Goal: Task Accomplishment & Management: Use online tool/utility

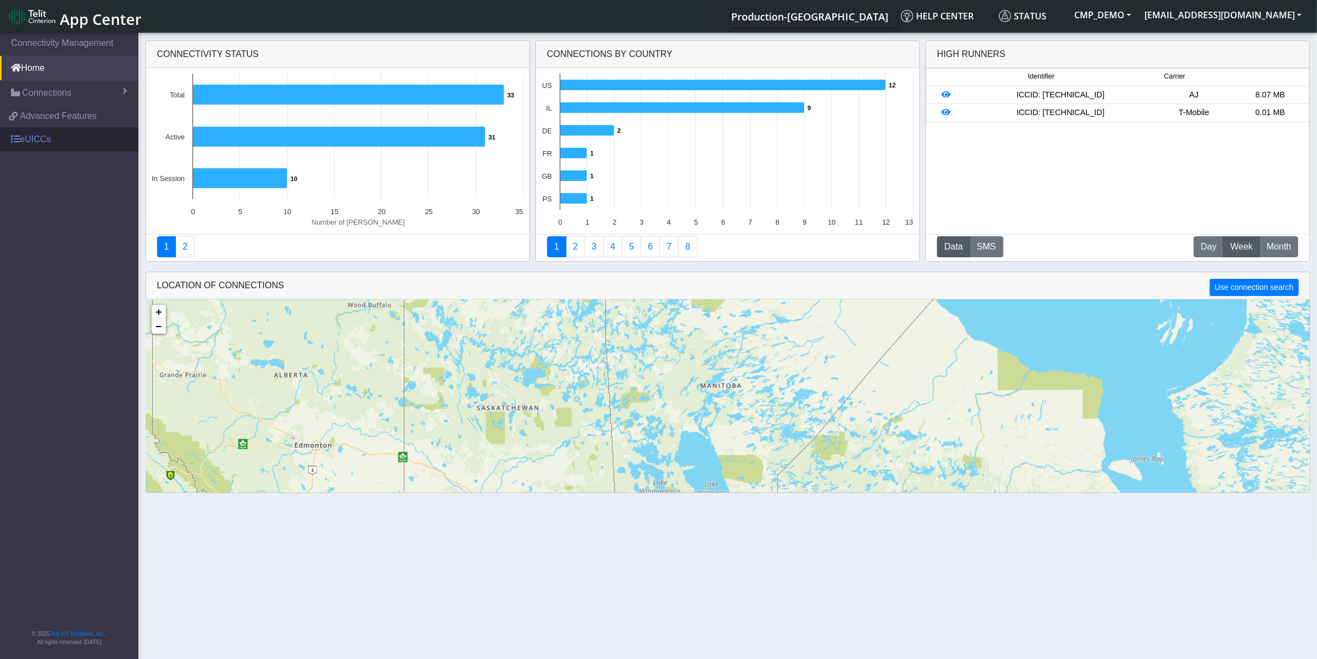
click at [61, 139] on link "eUICCs" at bounding box center [69, 139] width 138 height 24
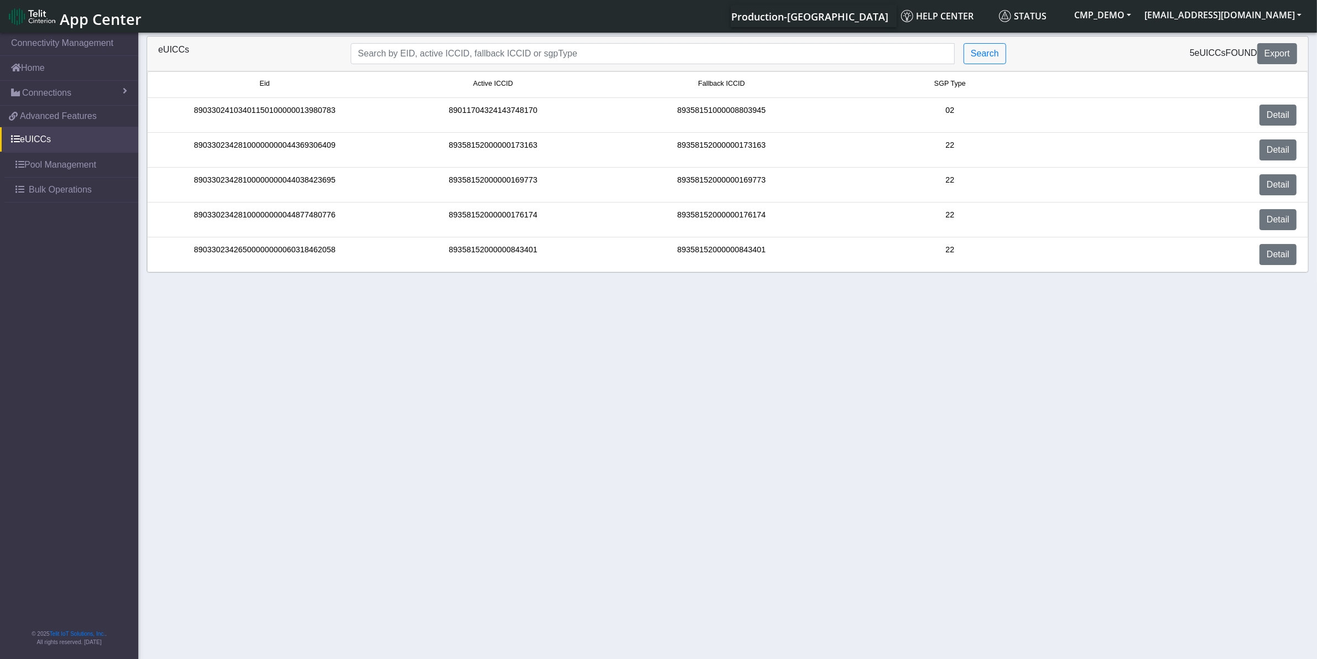
click at [93, 17] on span "App Center" at bounding box center [101, 19] width 82 height 20
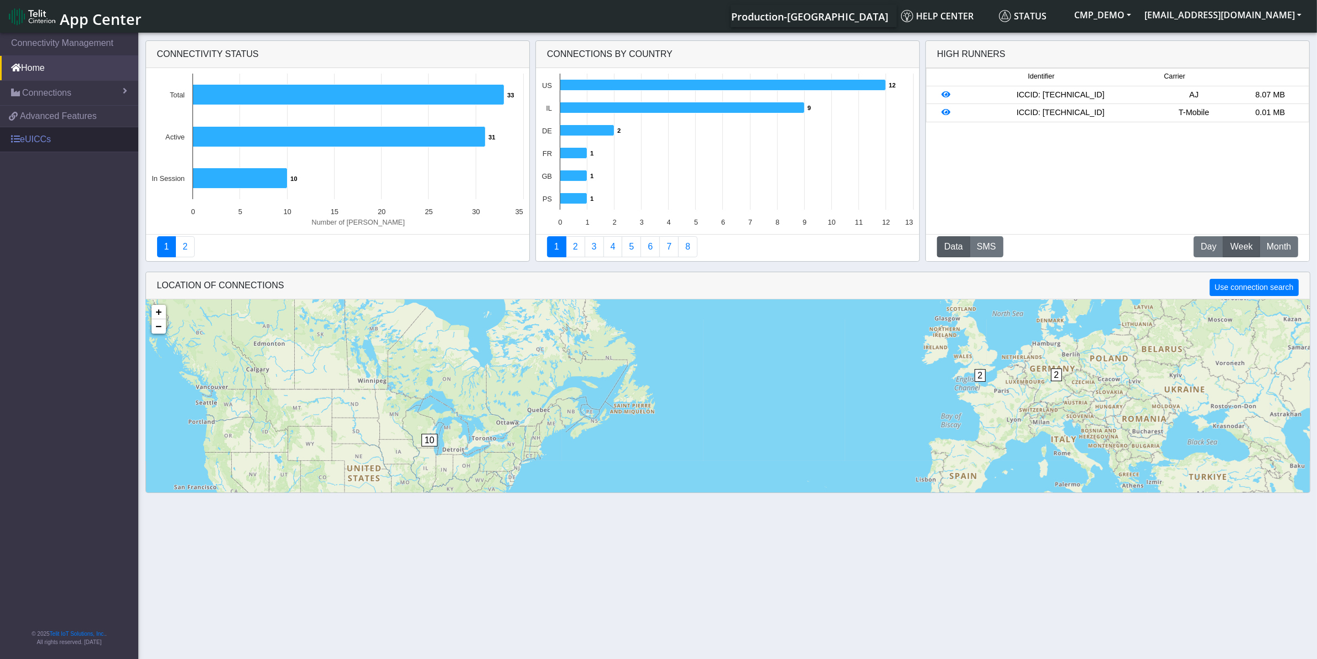
click at [75, 133] on link "eUICCs" at bounding box center [69, 139] width 138 height 24
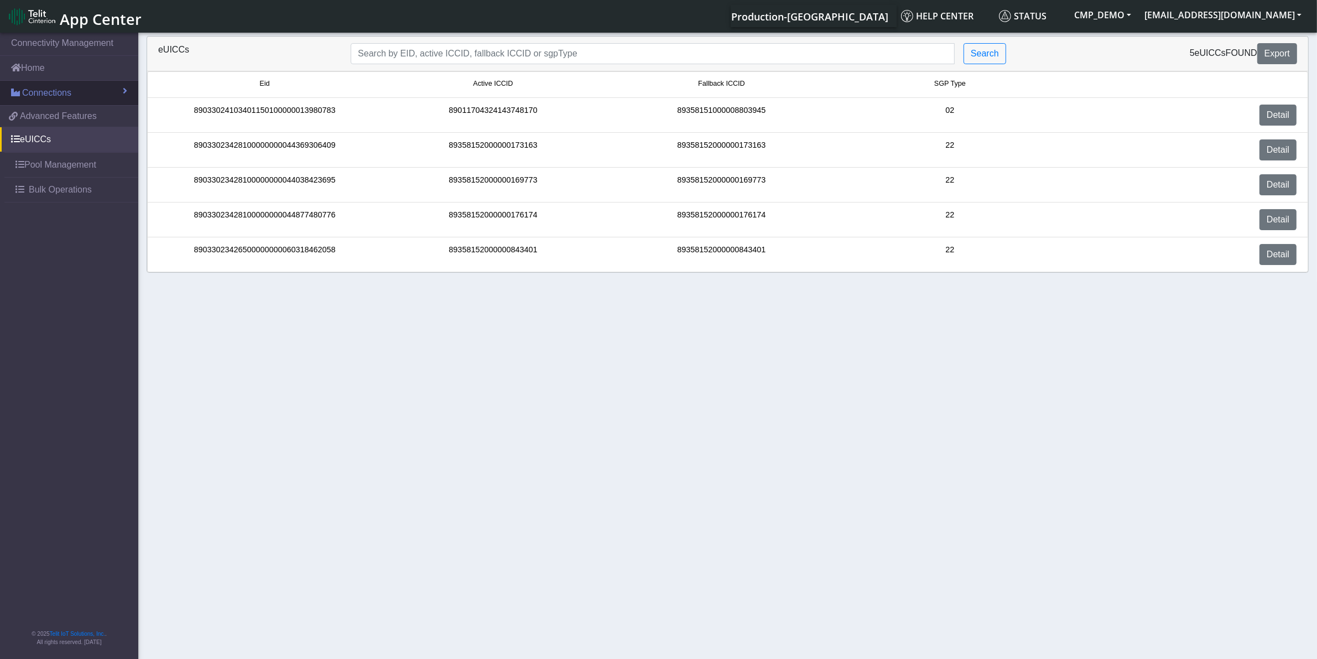
click at [75, 92] on link "Connections" at bounding box center [69, 93] width 138 height 24
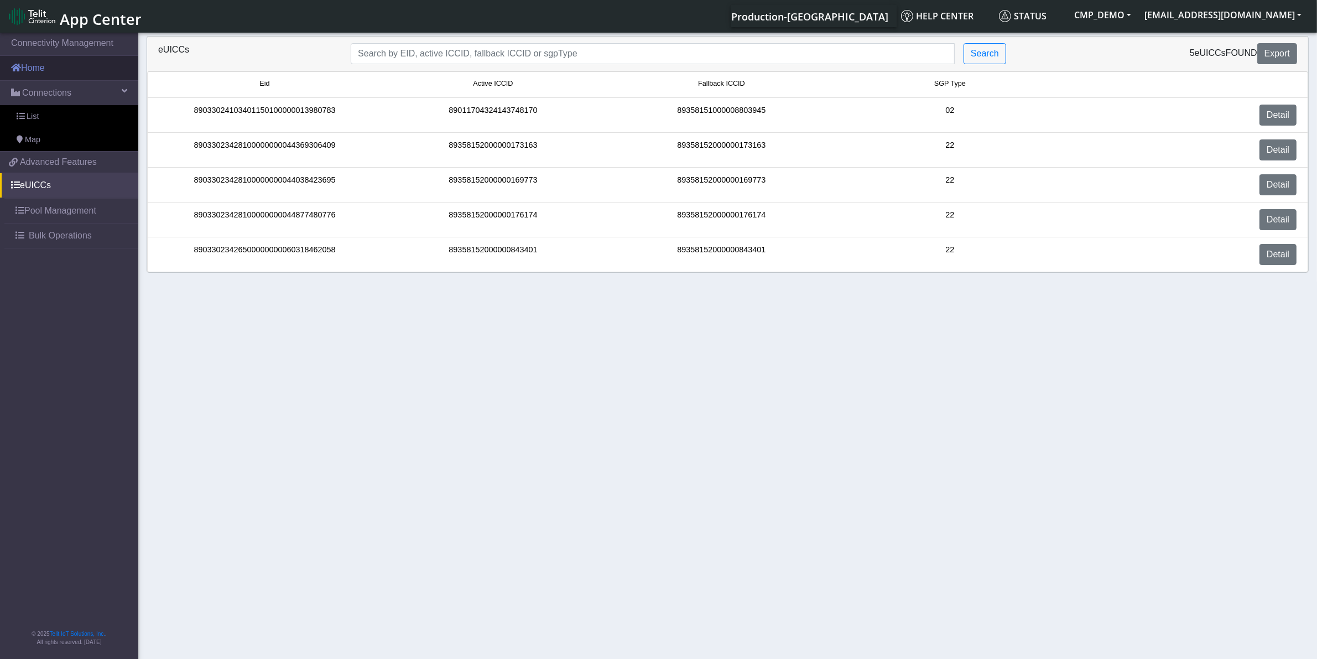
click at [76, 70] on link "Home" at bounding box center [69, 68] width 138 height 24
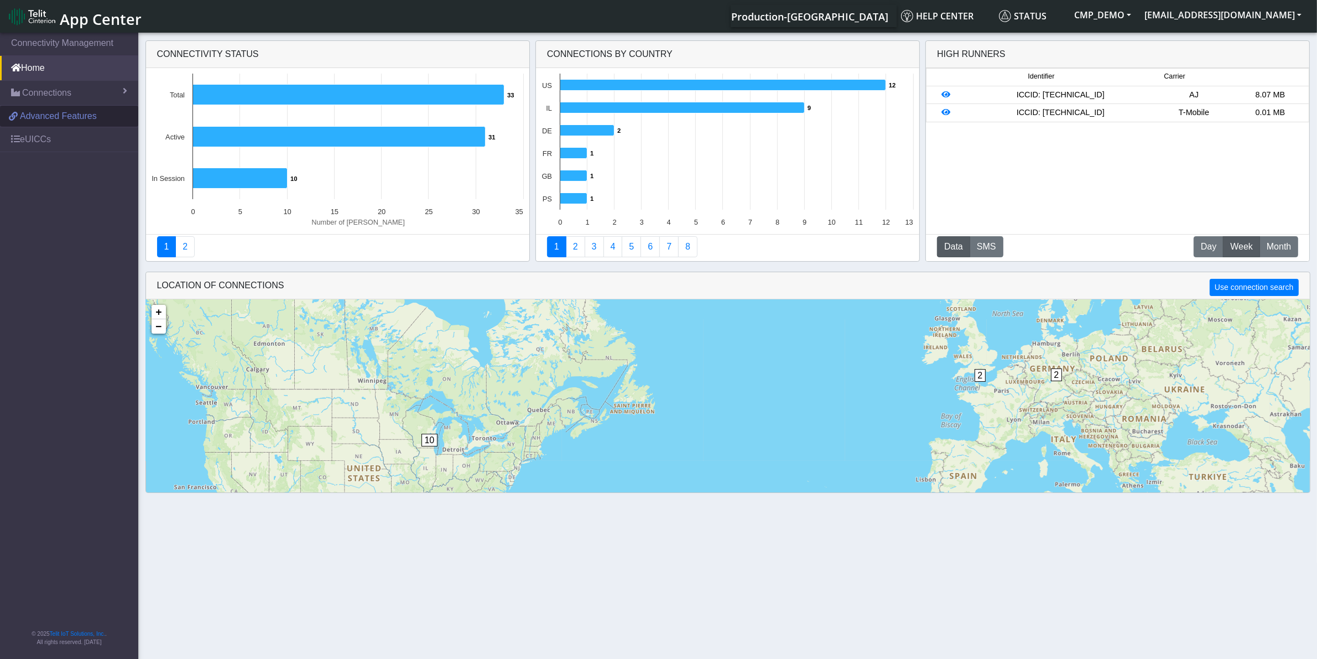
click at [67, 119] on span "Advanced Features" at bounding box center [58, 116] width 77 height 13
click at [69, 131] on link "eUICCs" at bounding box center [69, 139] width 138 height 24
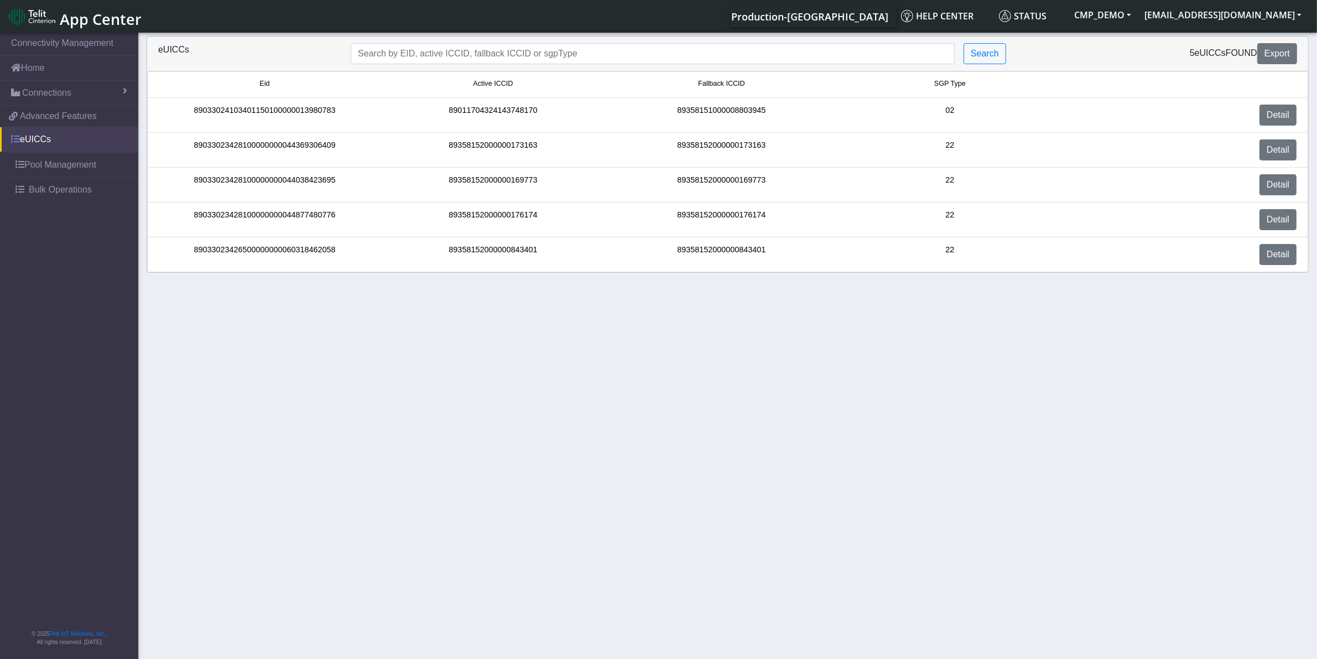
click at [64, 137] on link "eUICCs" at bounding box center [69, 139] width 138 height 24
click at [12, 139] on span at bounding box center [15, 138] width 9 height 9
click at [57, 91] on span "Connections" at bounding box center [46, 92] width 49 height 13
click at [54, 111] on link "List" at bounding box center [69, 116] width 138 height 23
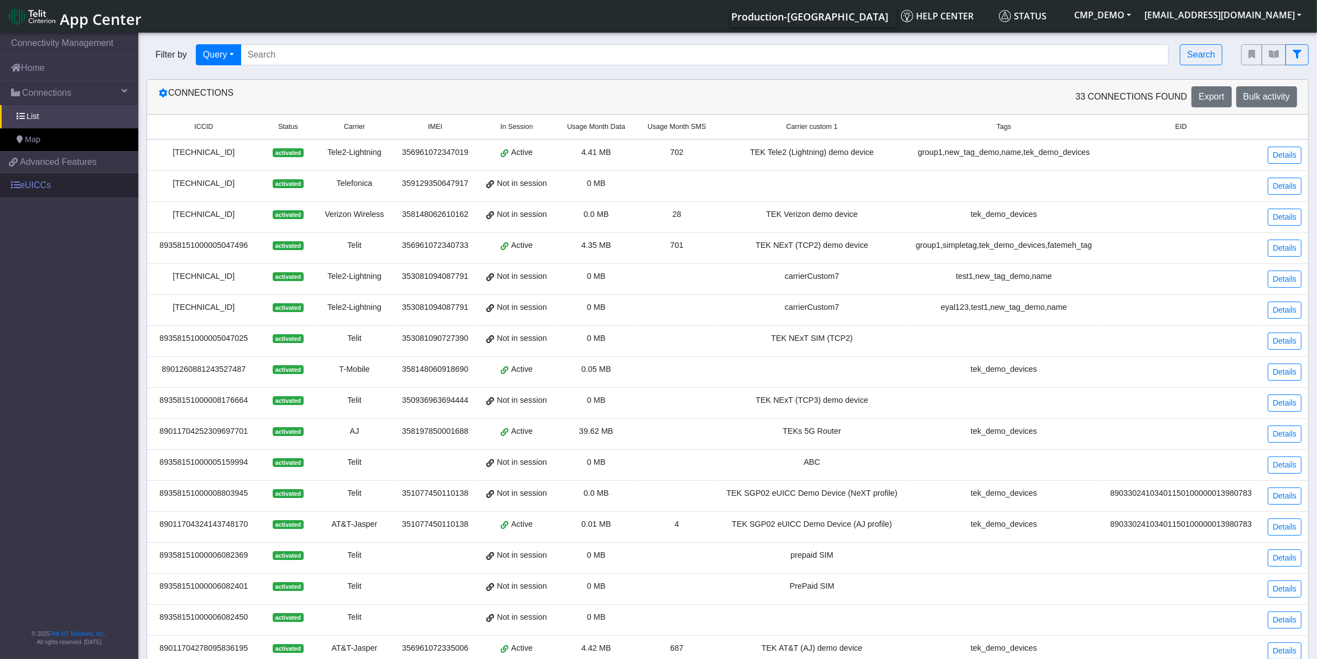
click at [41, 181] on link "eUICCs" at bounding box center [69, 185] width 138 height 24
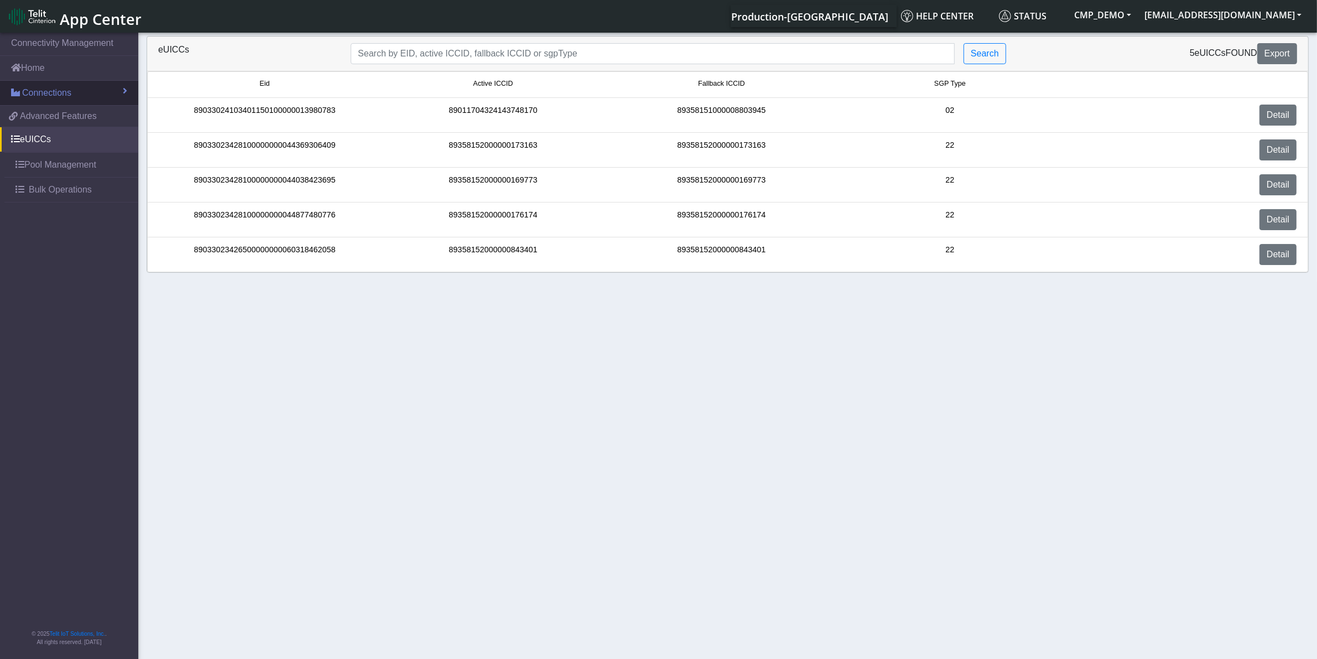
click at [45, 92] on span "Connections" at bounding box center [46, 92] width 49 height 13
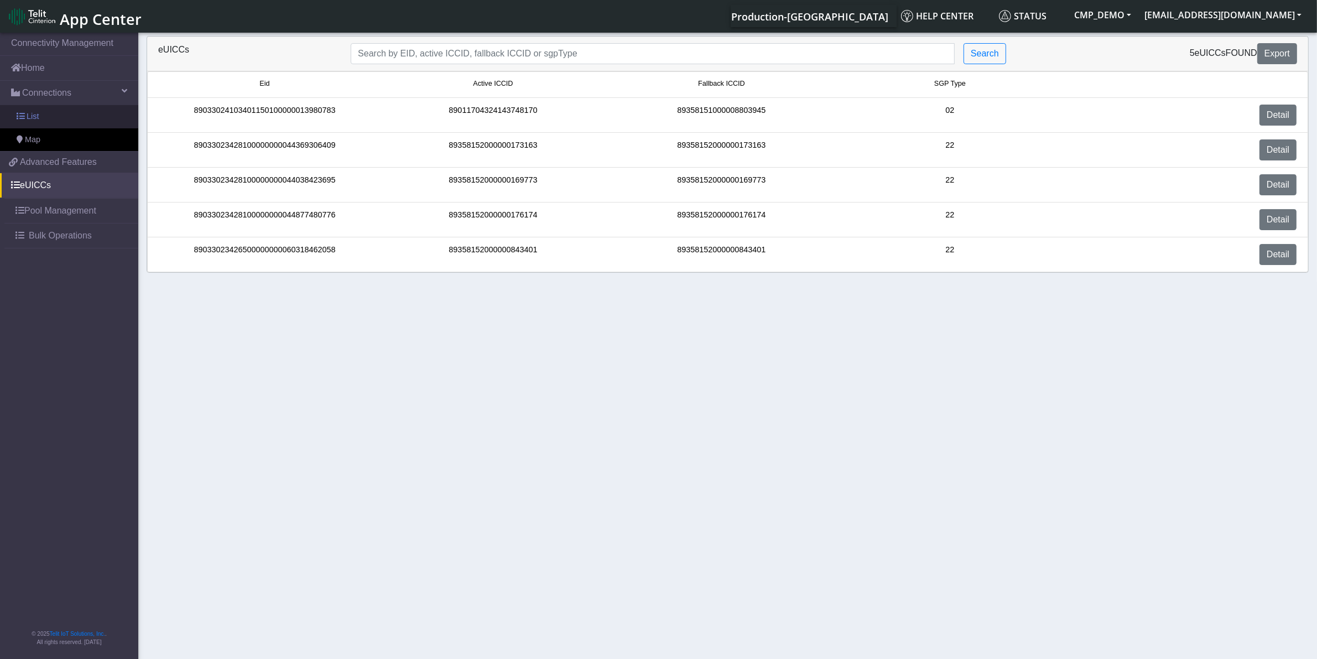
click at [53, 117] on link "List" at bounding box center [69, 116] width 138 height 23
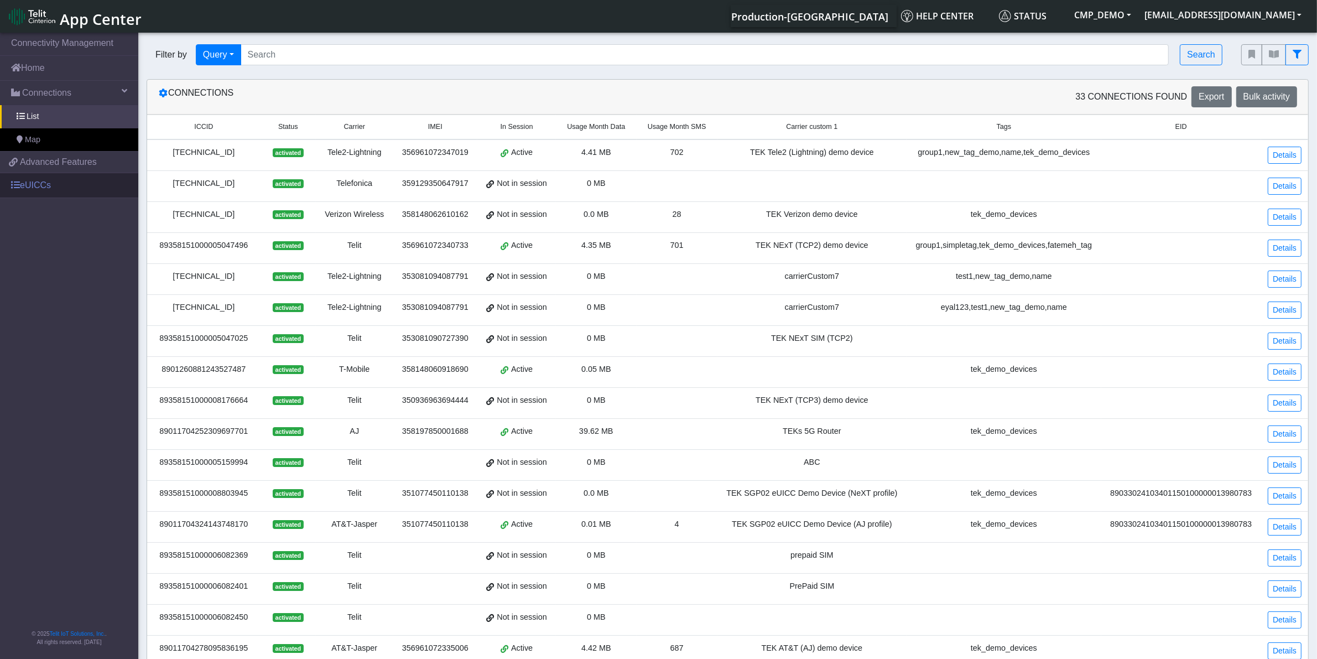
click at [45, 184] on link "eUICCs" at bounding box center [69, 185] width 138 height 24
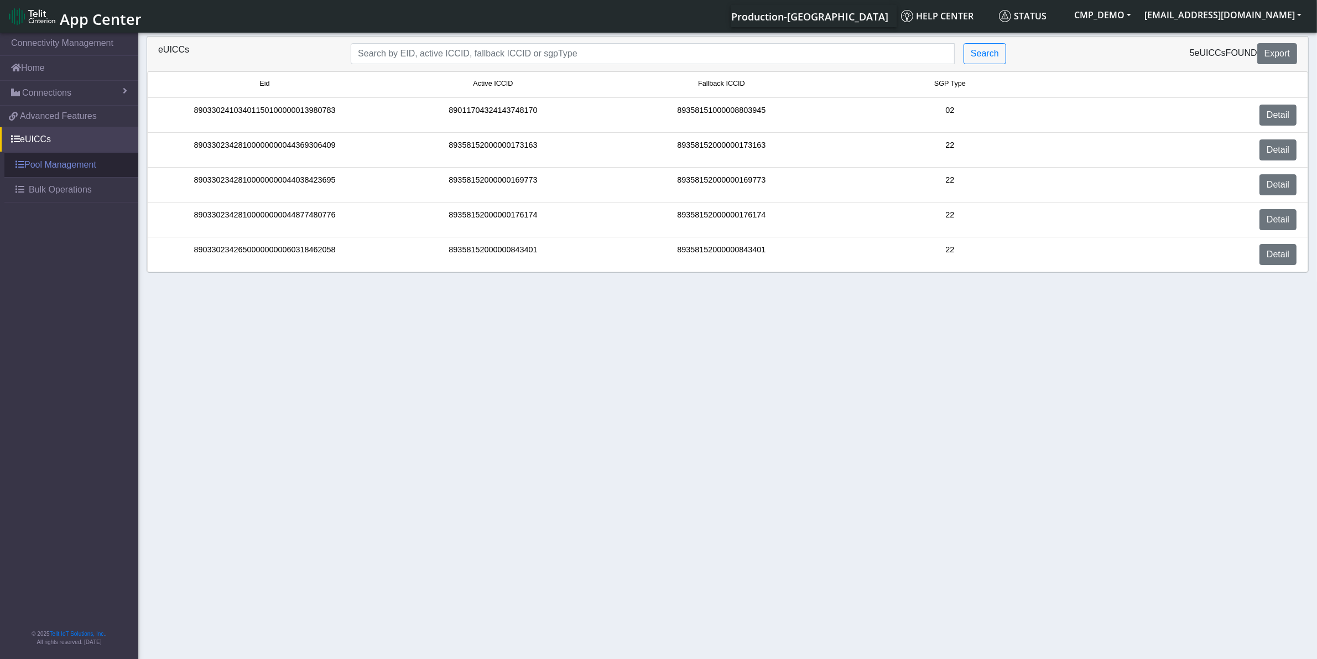
click at [50, 162] on link "Pool Management" at bounding box center [71, 165] width 134 height 24
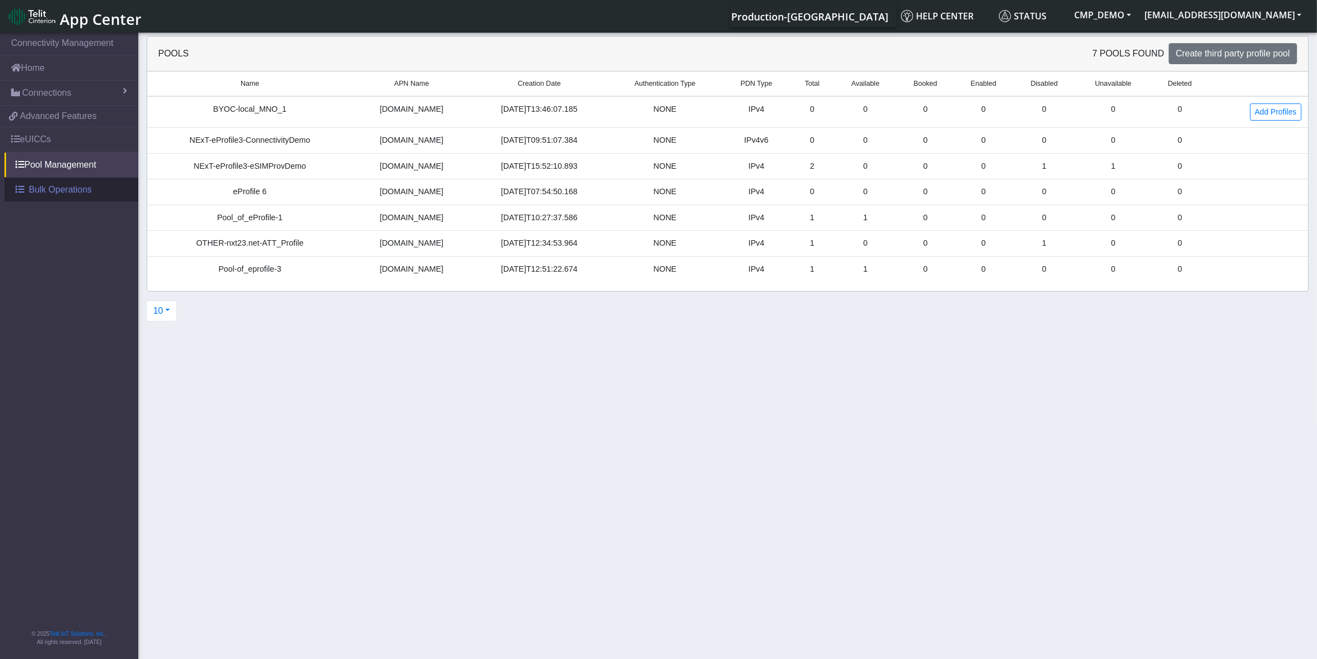
click at [60, 195] on span "Bulk Operations" at bounding box center [60, 189] width 63 height 13
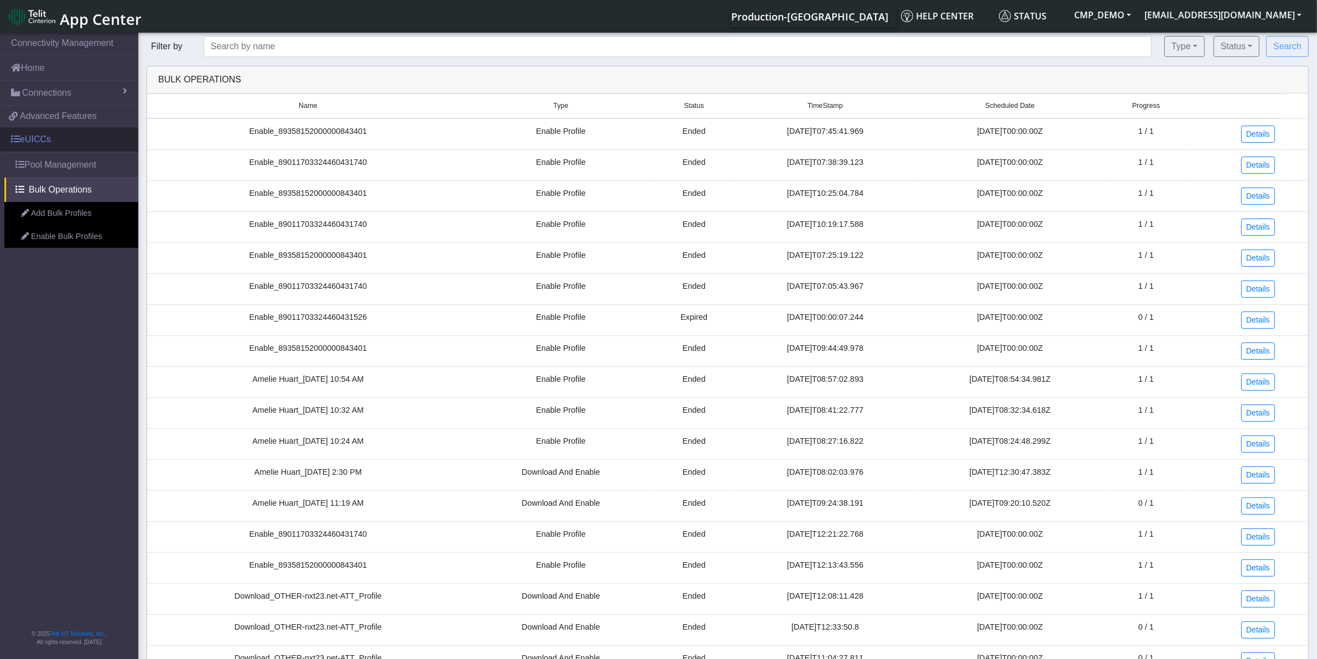
click at [51, 142] on link "eUICCs" at bounding box center [69, 139] width 138 height 24
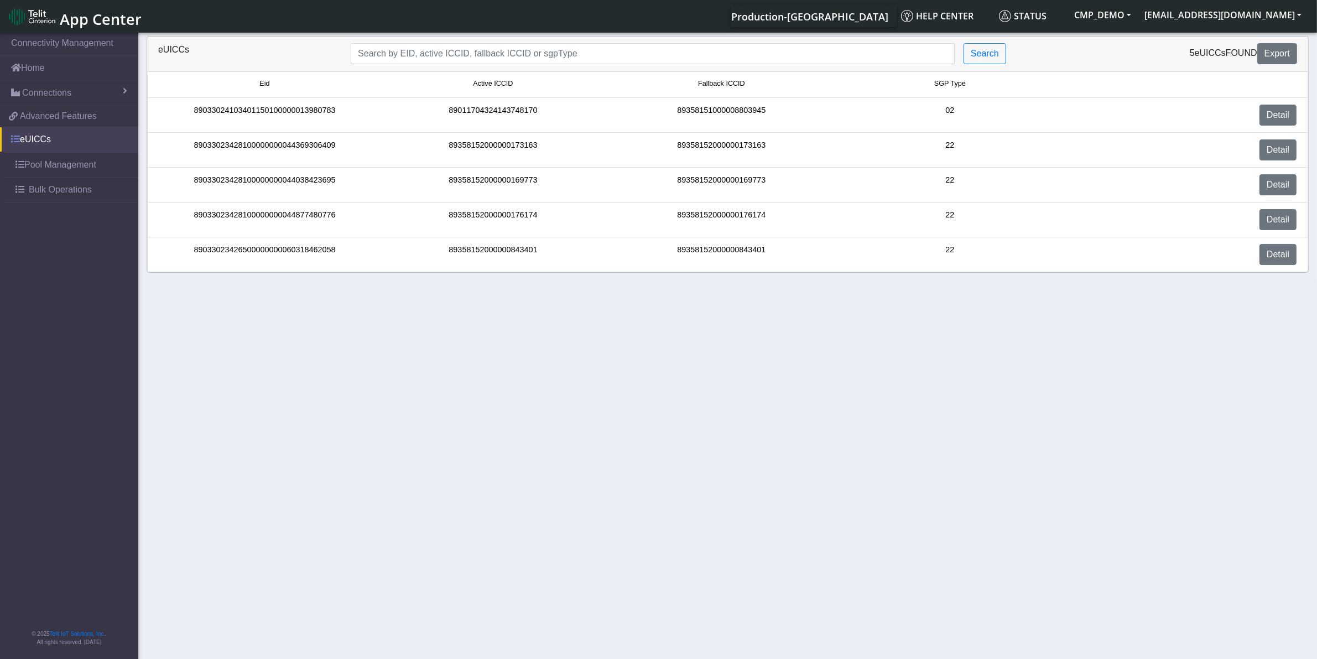
click at [14, 138] on span at bounding box center [15, 138] width 9 height 9
click at [247, 111] on div "89033024103401150100000013980783" at bounding box center [264, 115] width 228 height 21
click at [1259, 115] on link "Detail" at bounding box center [1277, 115] width 37 height 21
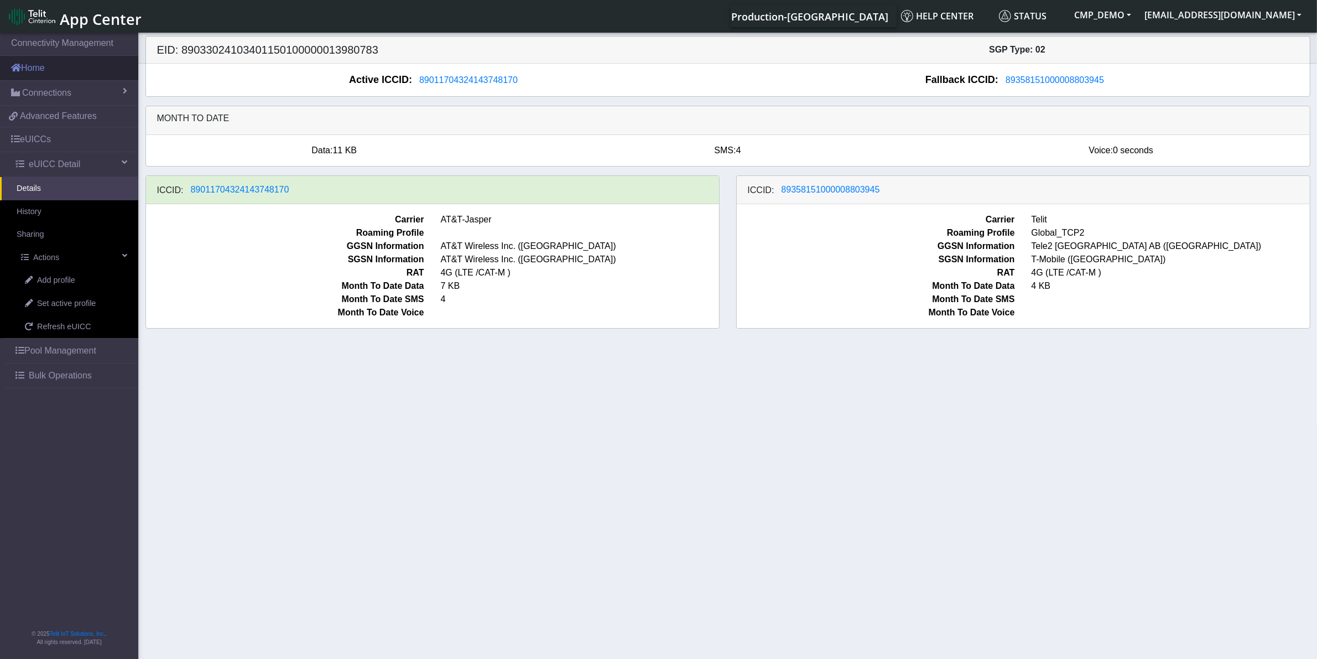
click at [48, 71] on link "Home" at bounding box center [69, 68] width 138 height 24
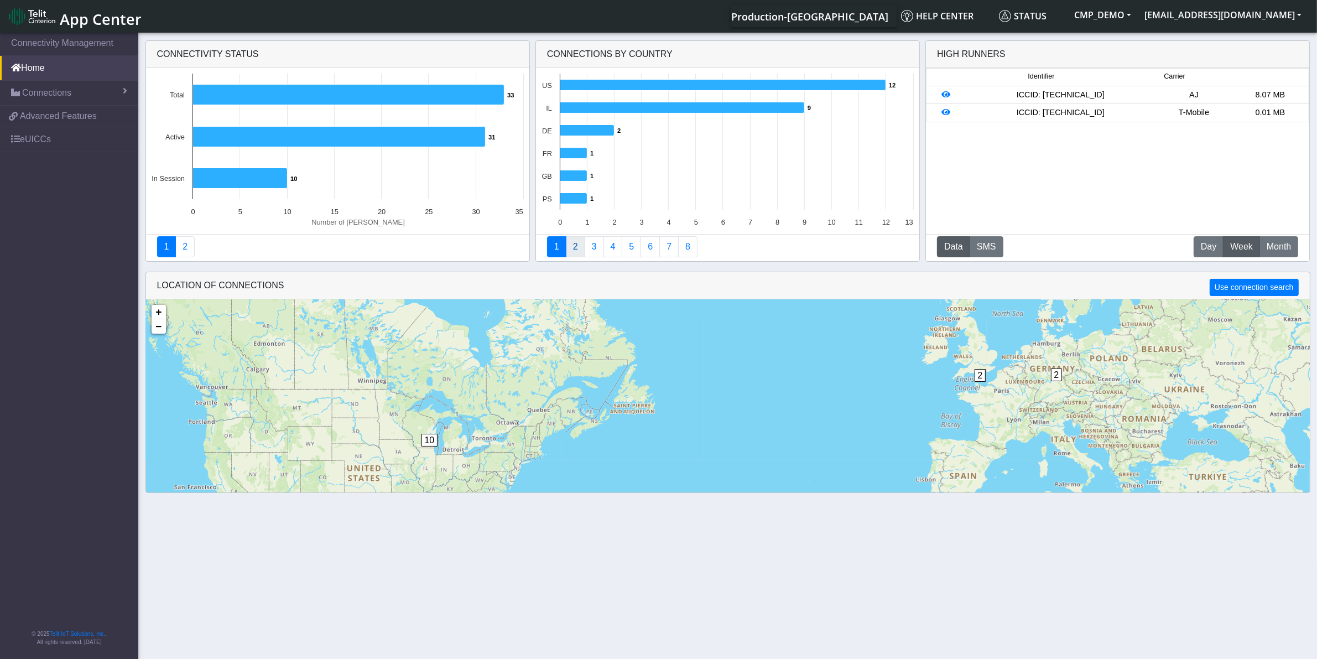
click at [571, 245] on link "2" at bounding box center [575, 246] width 19 height 21
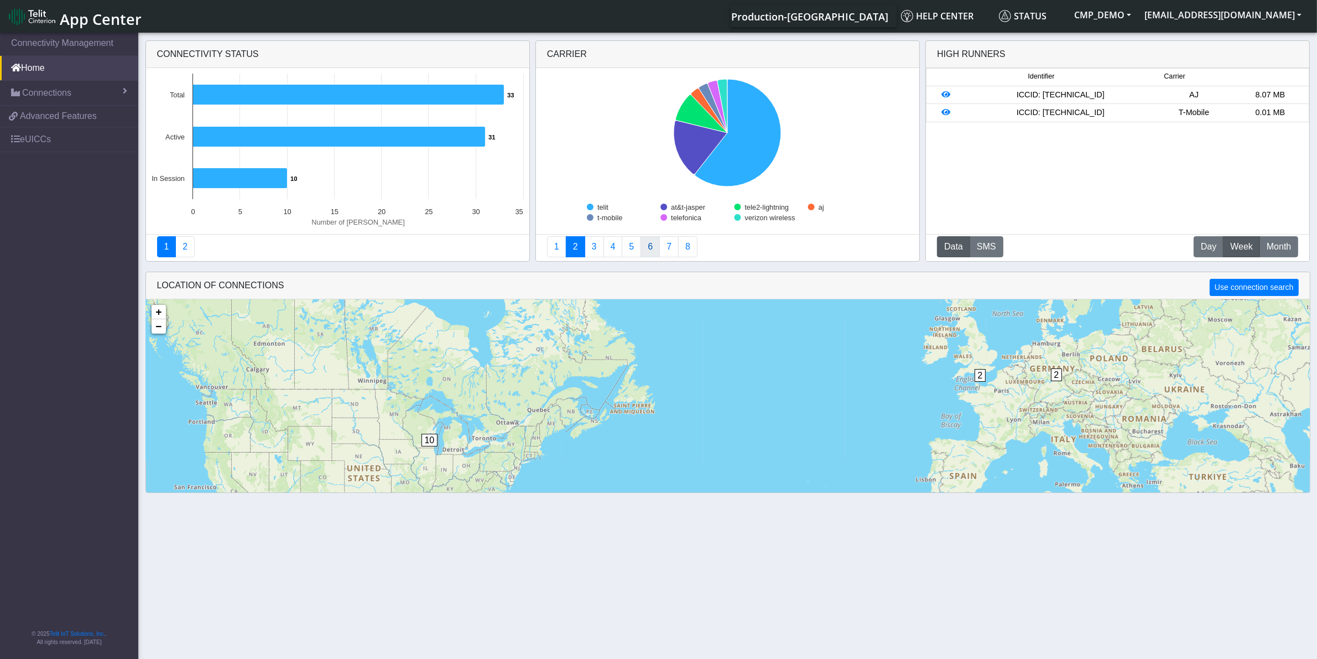
click at [648, 244] on link "6" at bounding box center [649, 246] width 19 height 21
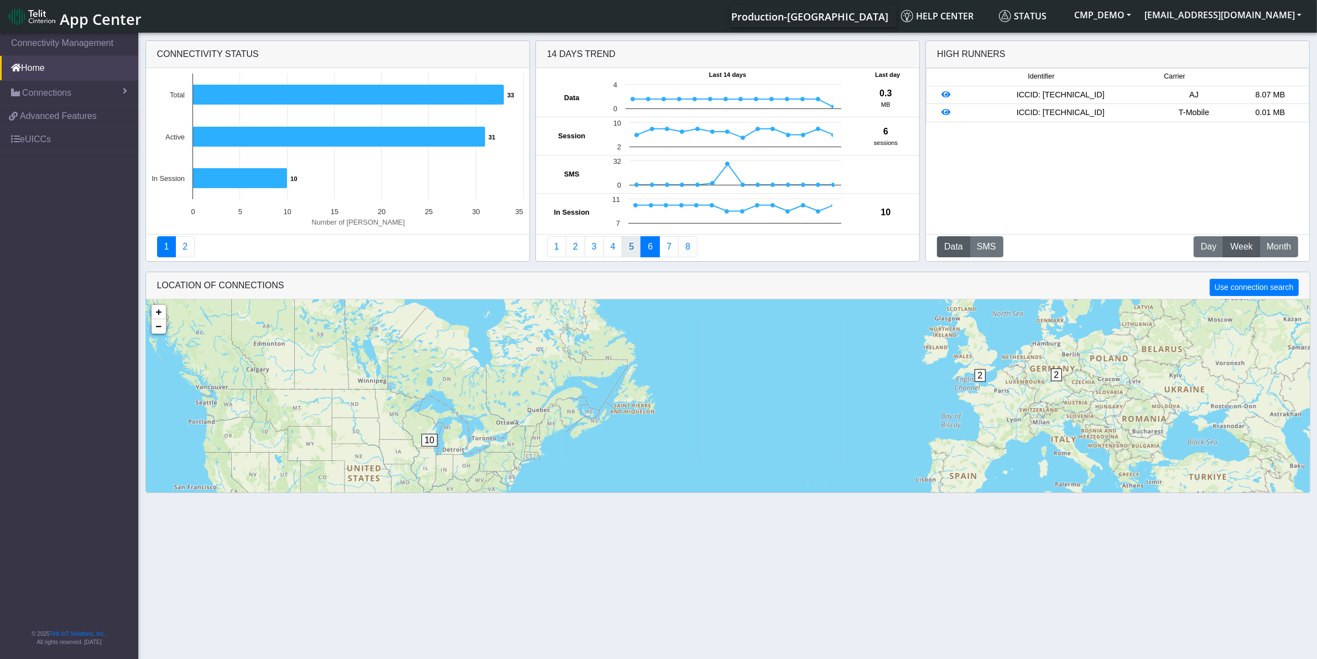
click at [628, 249] on link "5" at bounding box center [631, 246] width 19 height 21
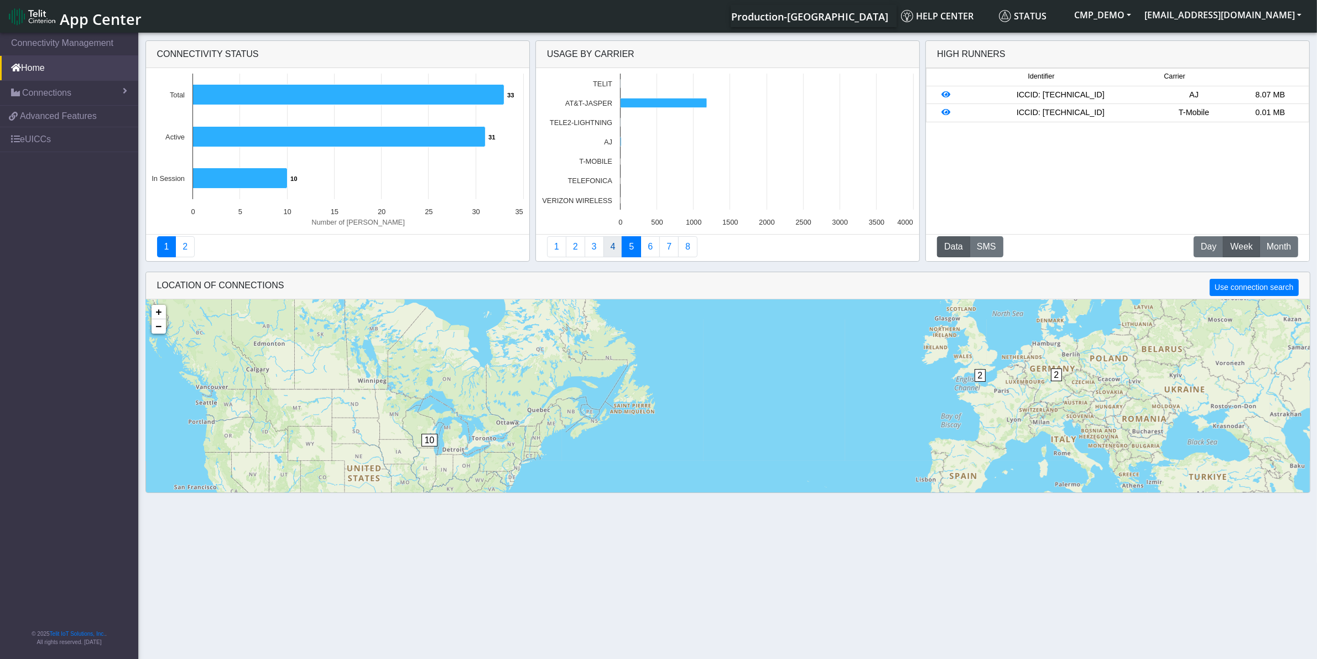
click at [609, 249] on link "4" at bounding box center [612, 246] width 19 height 21
click at [591, 249] on link "3" at bounding box center [594, 246] width 19 height 21
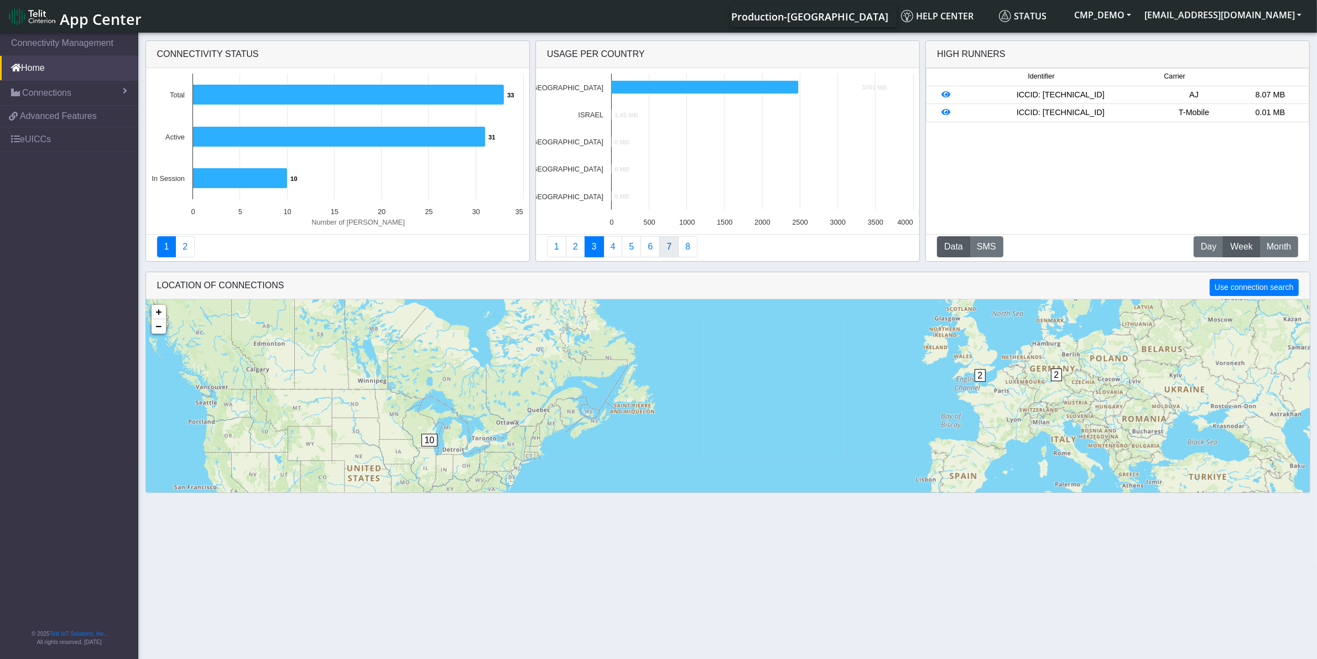
click at [664, 252] on link "7" at bounding box center [668, 246] width 19 height 21
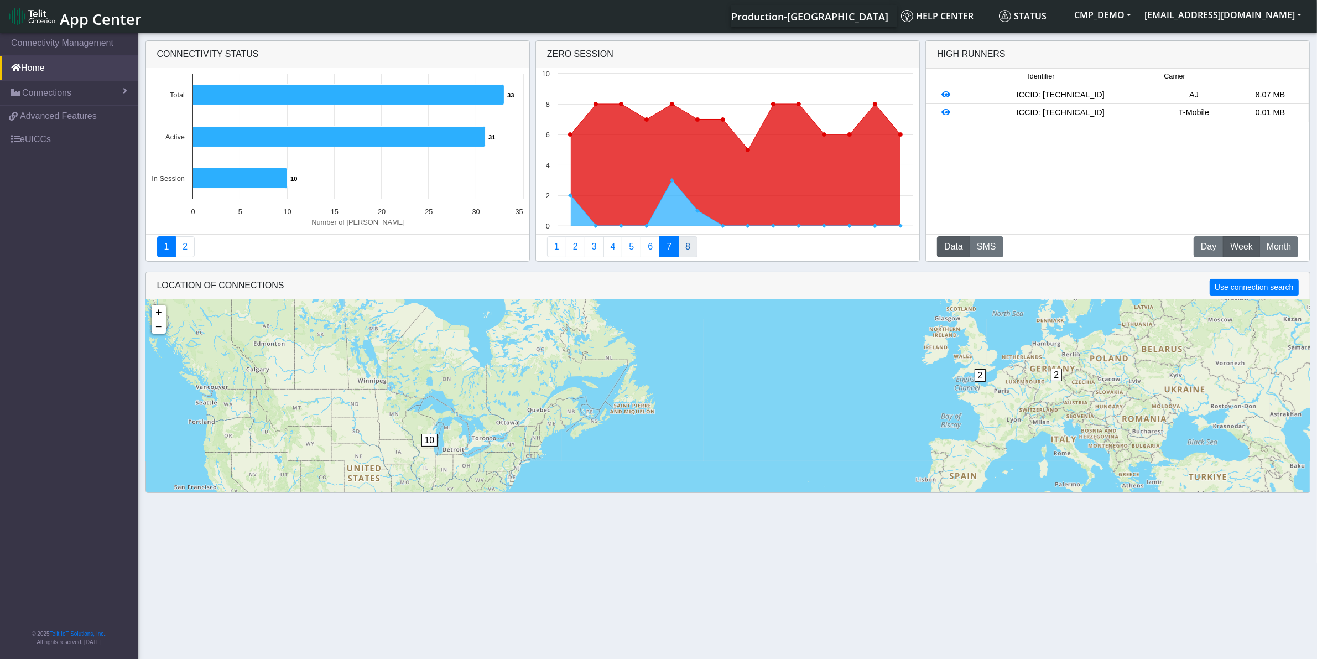
click at [686, 252] on link "8" at bounding box center [687, 246] width 19 height 21
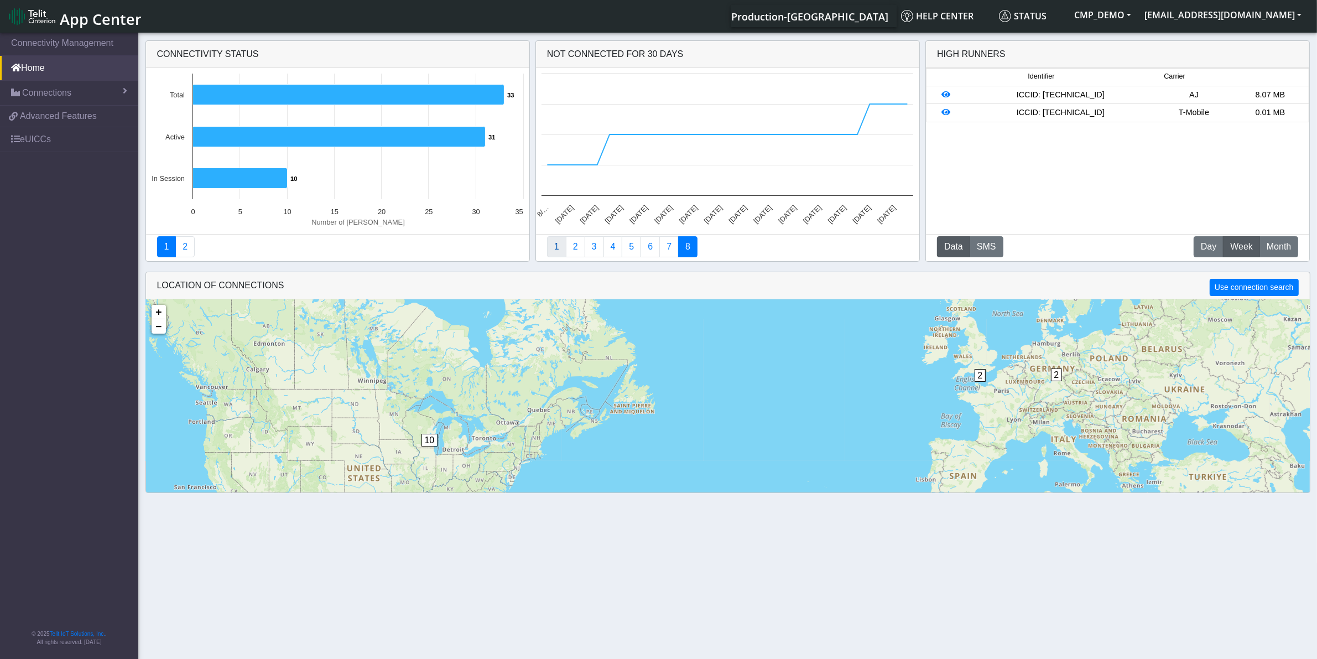
click at [552, 250] on link "1" at bounding box center [556, 246] width 19 height 21
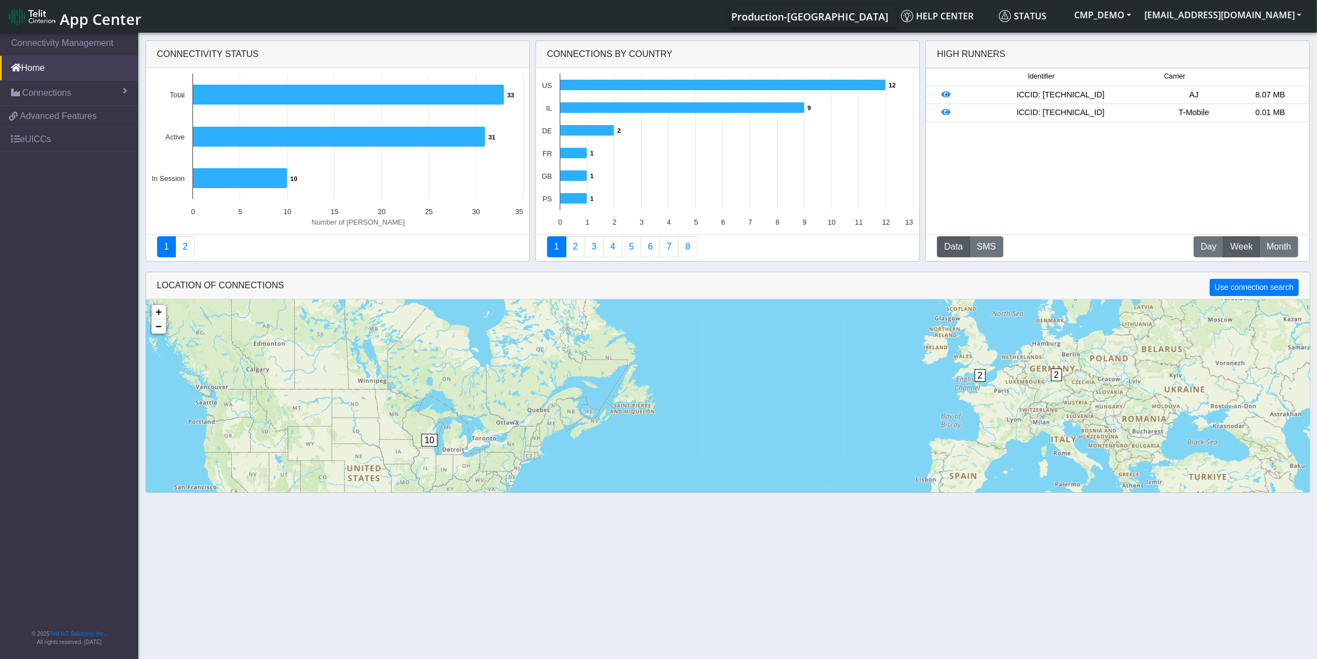
click at [105, 22] on span "App Center" at bounding box center [101, 19] width 82 height 20
click at [122, 17] on span "App Center" at bounding box center [101, 19] width 82 height 20
click at [46, 139] on link "eUICCs" at bounding box center [69, 139] width 138 height 24
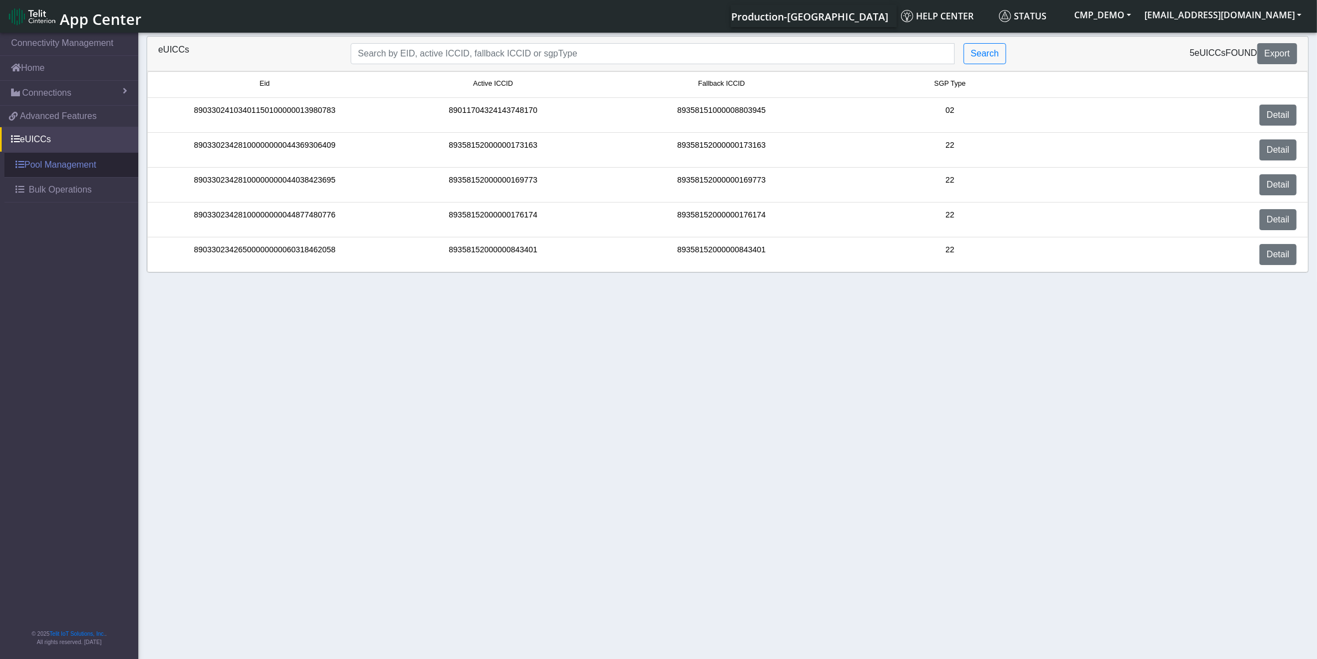
click at [54, 171] on link "Pool Management" at bounding box center [71, 165] width 134 height 24
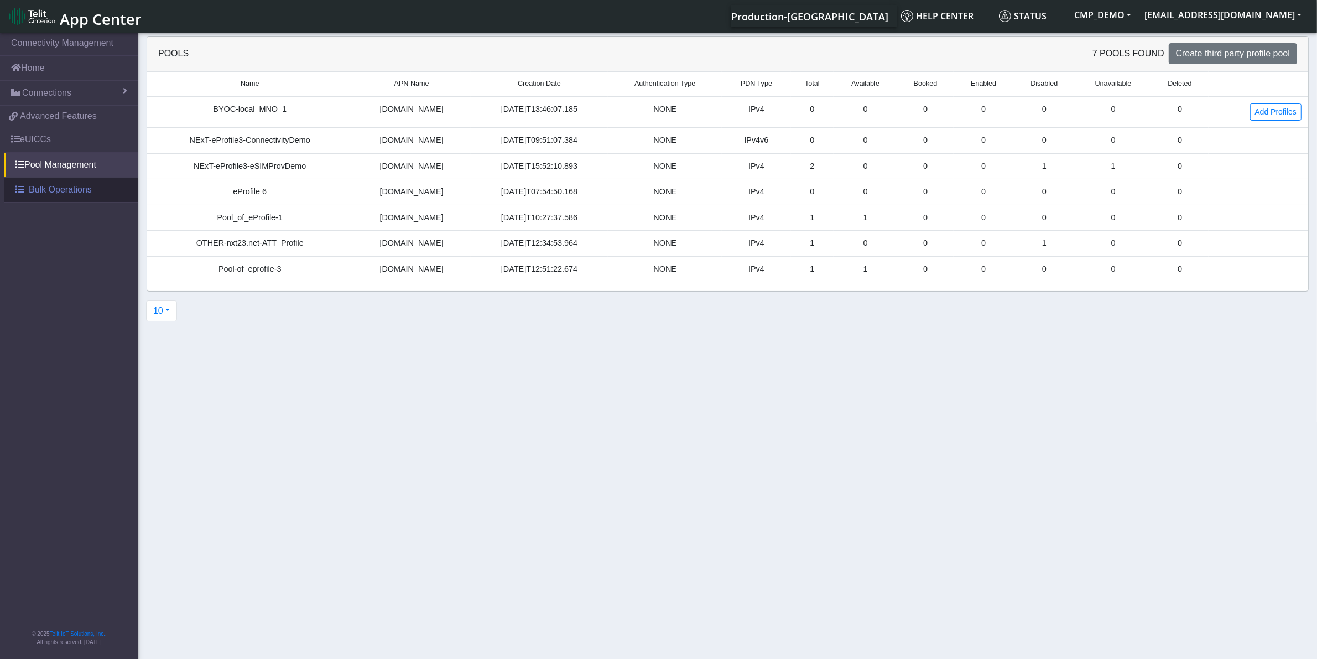
click at [62, 194] on span "Bulk Operations" at bounding box center [60, 189] width 63 height 13
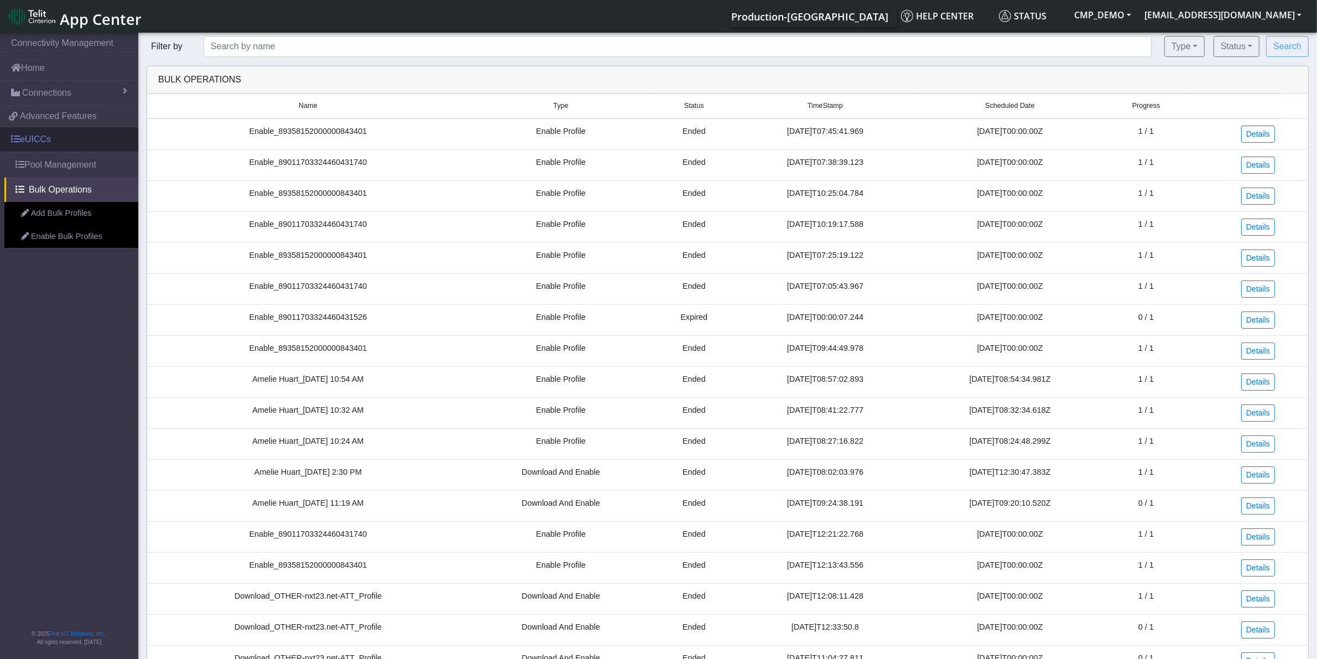
click at [34, 138] on link "eUICCs" at bounding box center [69, 139] width 138 height 24
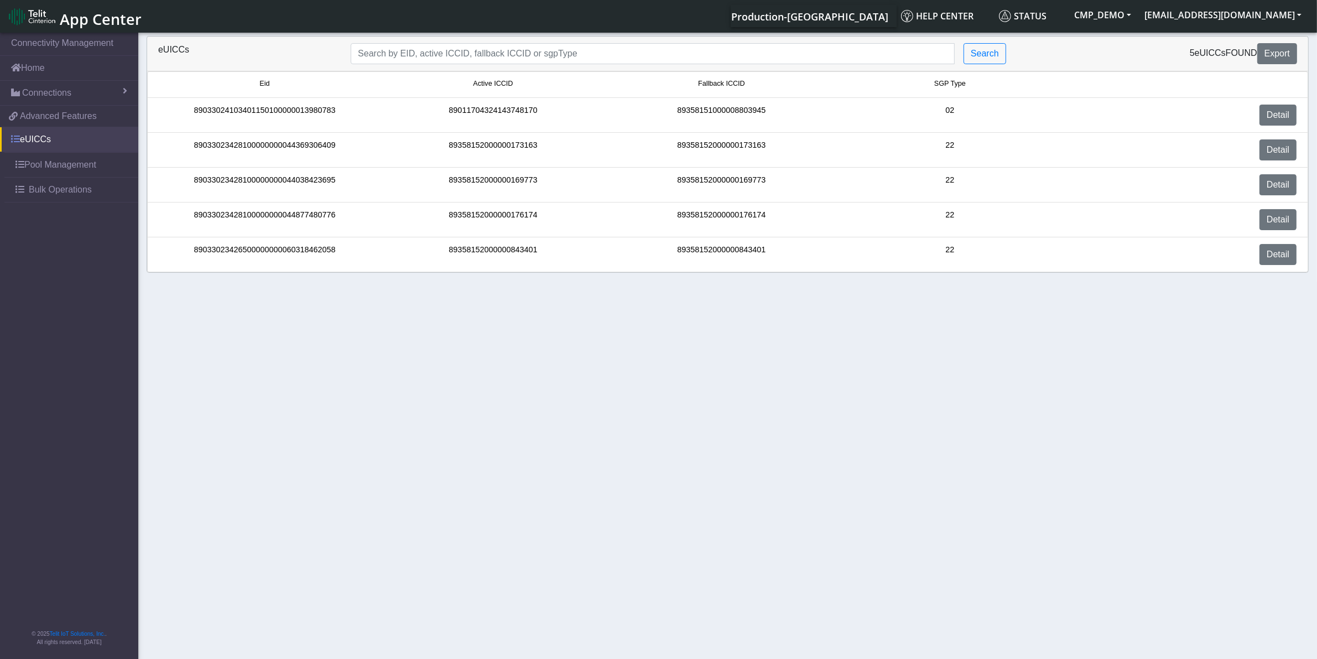
click at [49, 145] on link "eUICCs" at bounding box center [69, 139] width 138 height 24
click at [1275, 149] on link "Detail" at bounding box center [1277, 149] width 37 height 21
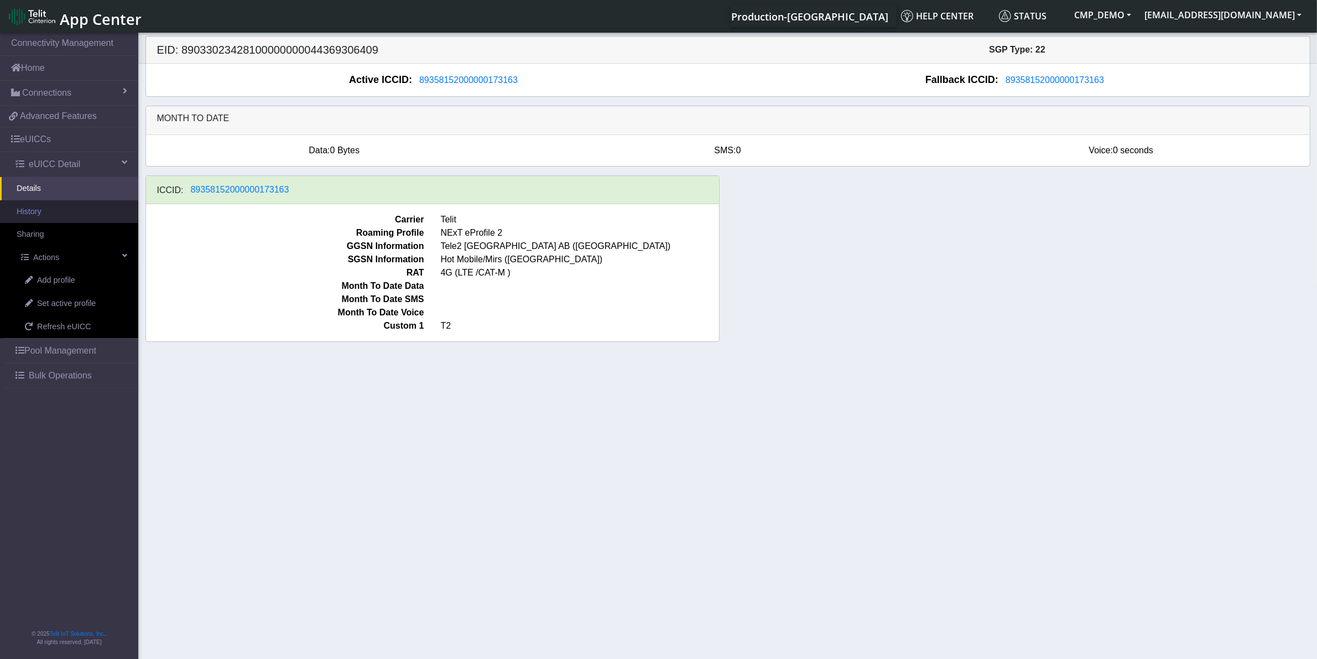
click at [75, 207] on link "History" at bounding box center [69, 211] width 138 height 23
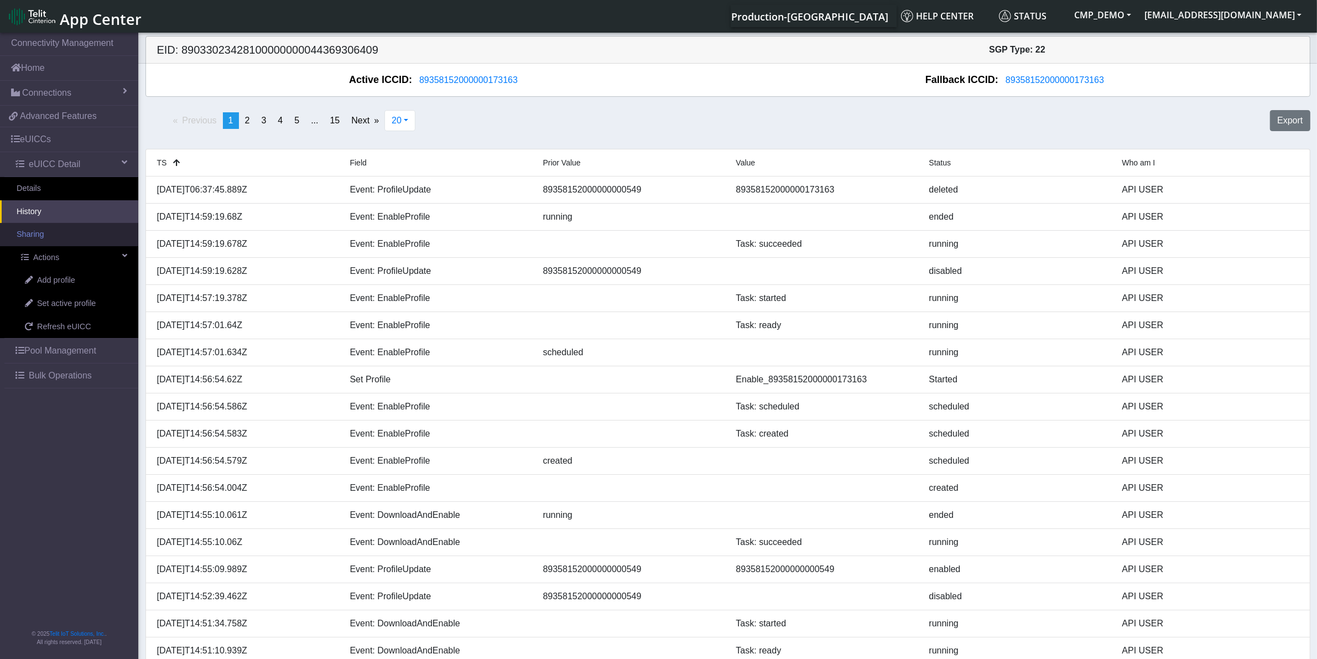
click at [51, 238] on link "Sharing" at bounding box center [69, 234] width 138 height 23
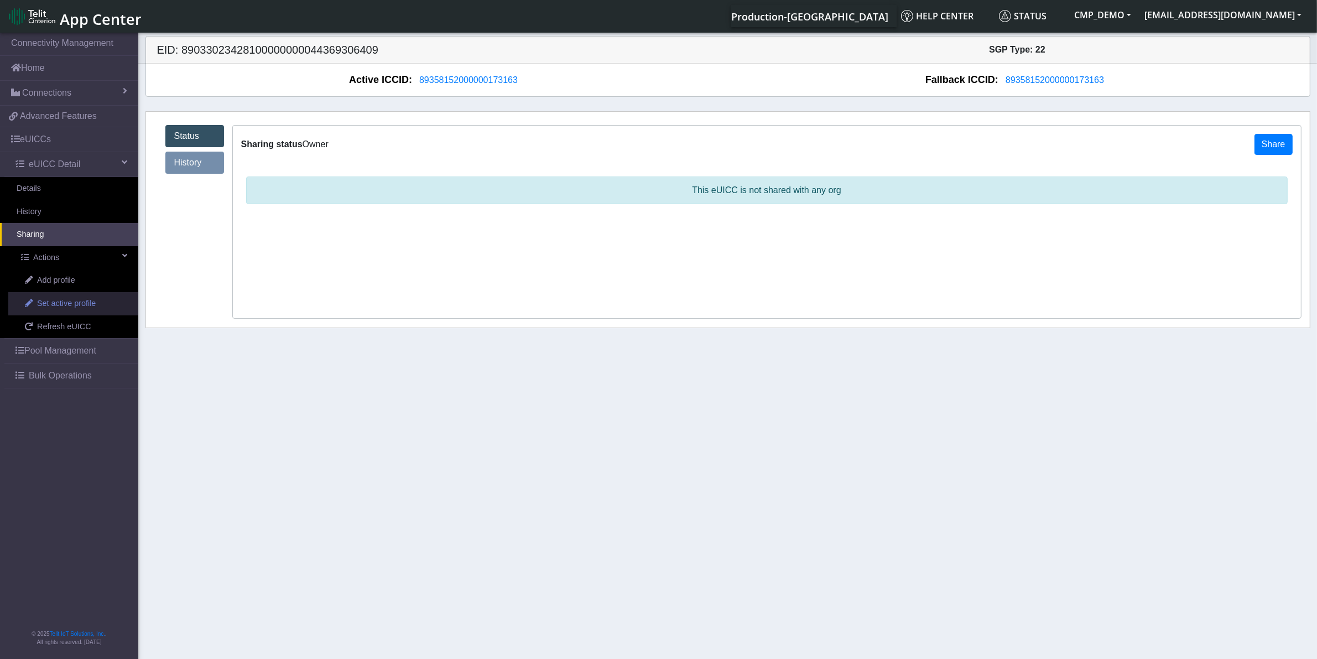
click at [61, 305] on span "Set active profile" at bounding box center [66, 304] width 59 height 12
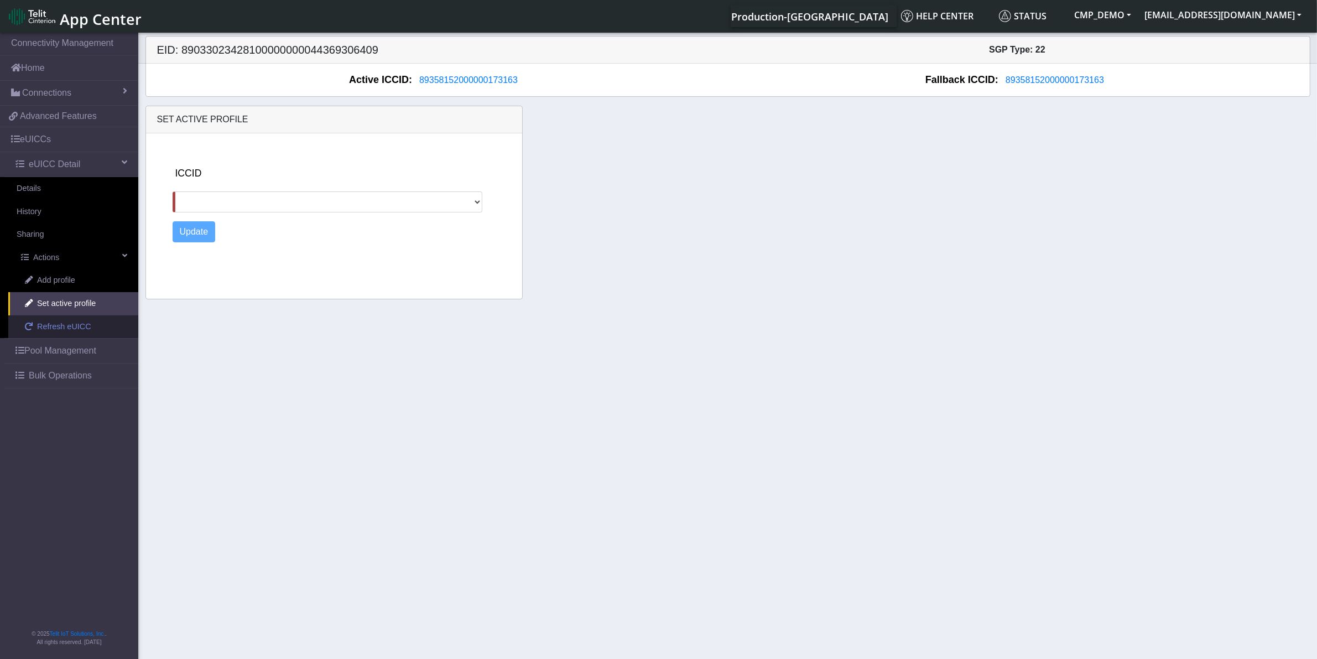
click at [67, 329] on span "Refresh eUICC" at bounding box center [64, 327] width 54 height 12
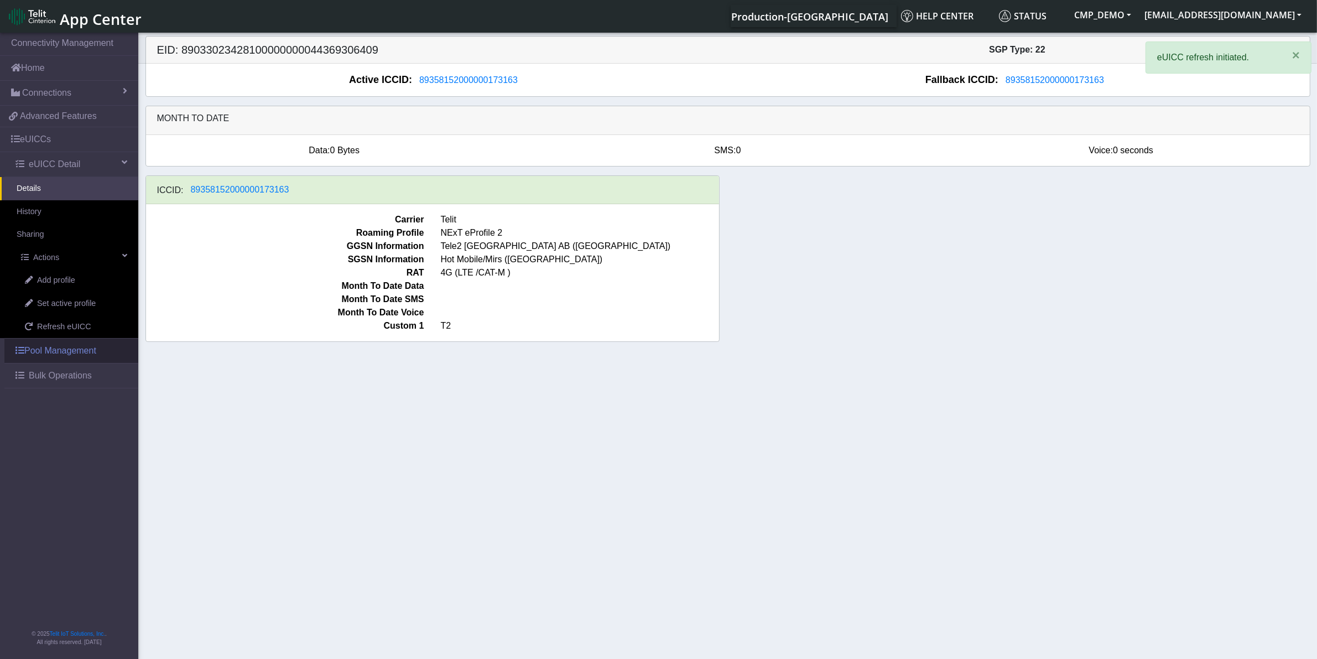
click at [47, 357] on link "Pool Management" at bounding box center [71, 350] width 134 height 24
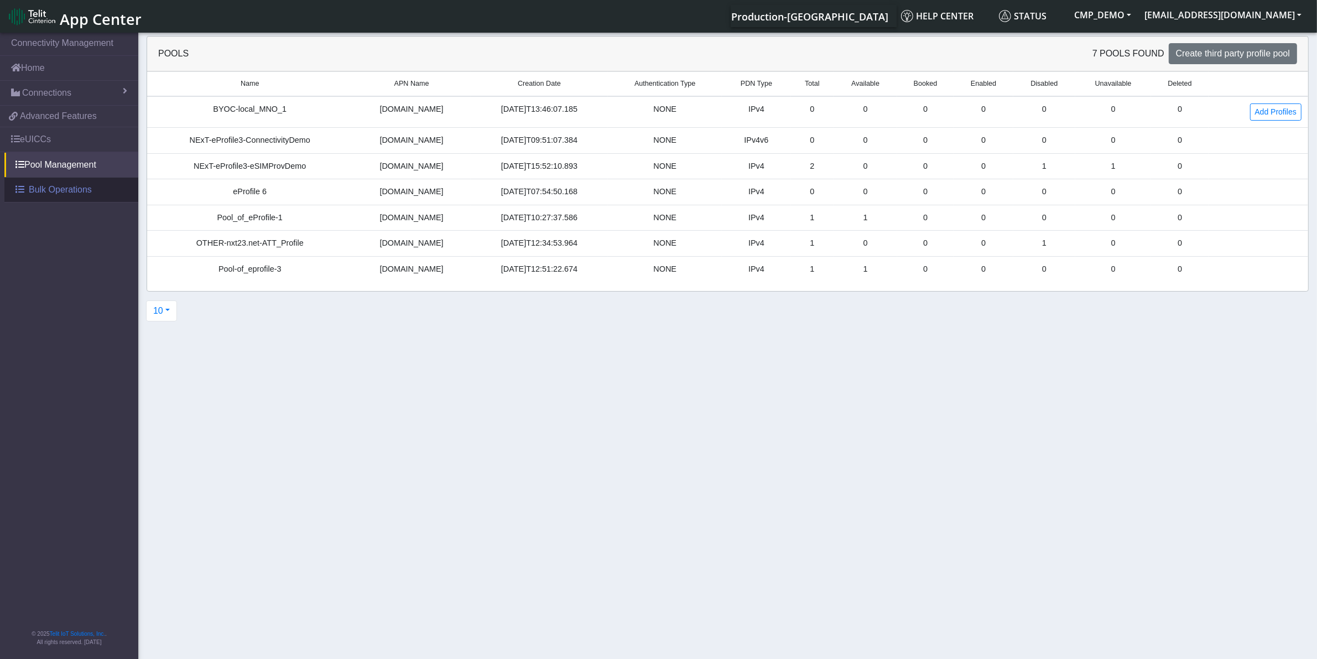
click at [55, 191] on span "Bulk Operations" at bounding box center [60, 189] width 63 height 13
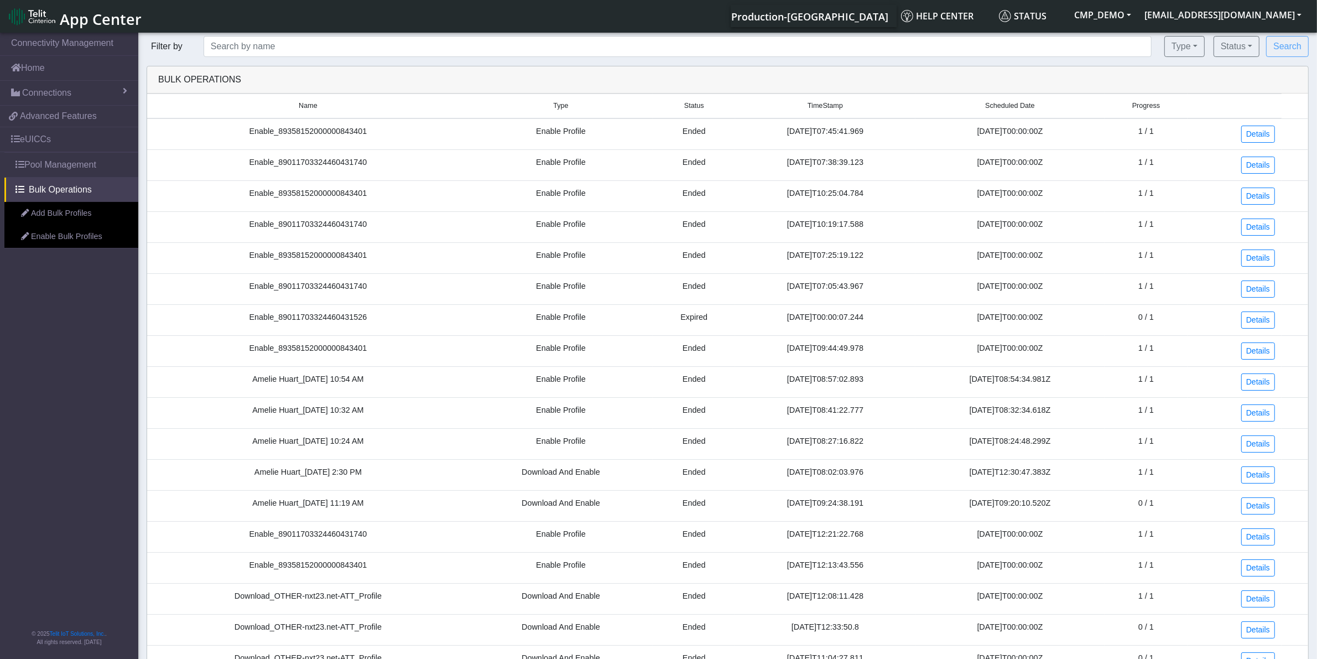
click at [532, 166] on td "Enable Profile" at bounding box center [561, 164] width 184 height 31
